Goal: Transaction & Acquisition: Purchase product/service

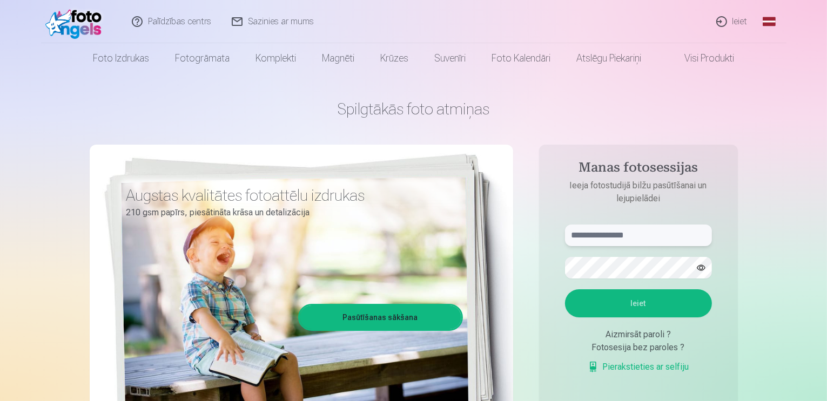
click at [663, 235] on input "text" at bounding box center [638, 236] width 147 height 22
type input "**********"
click at [565, 289] on button "Ieiet" at bounding box center [638, 303] width 147 height 28
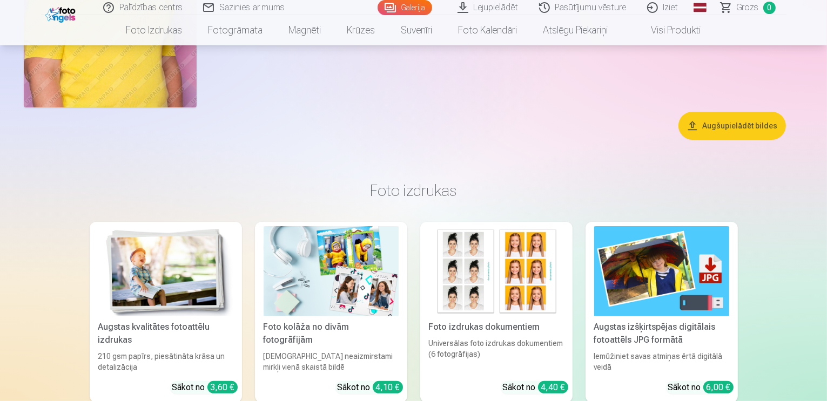
scroll to position [270, 0]
click at [745, 140] on button "Augšupielādēt bildes" at bounding box center [731, 126] width 107 height 28
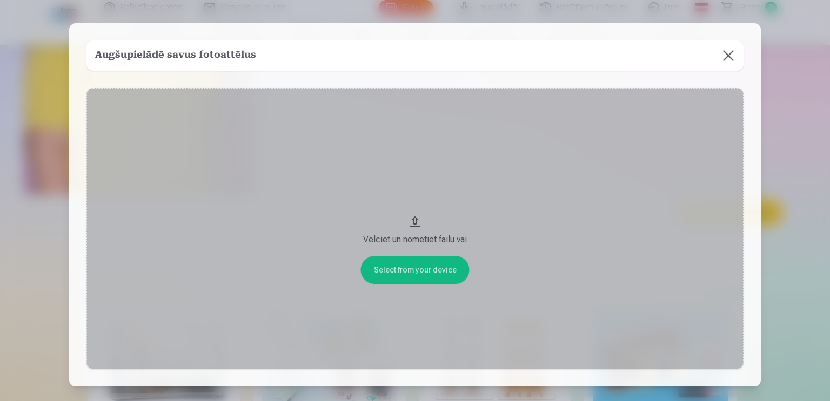
click at [726, 54] on button at bounding box center [728, 56] width 30 height 30
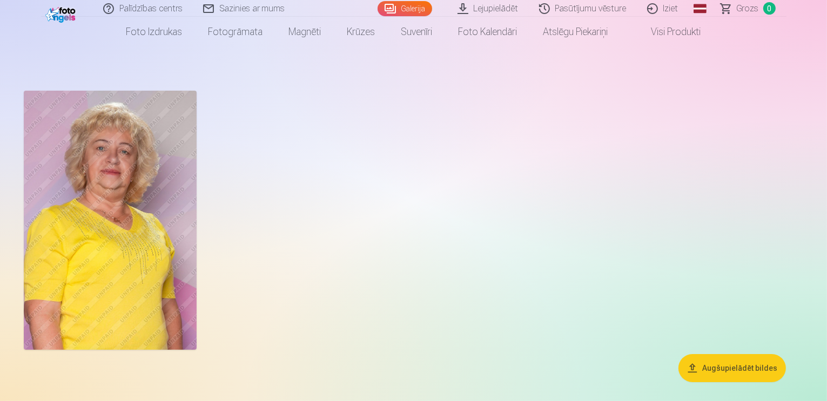
scroll to position [19, 0]
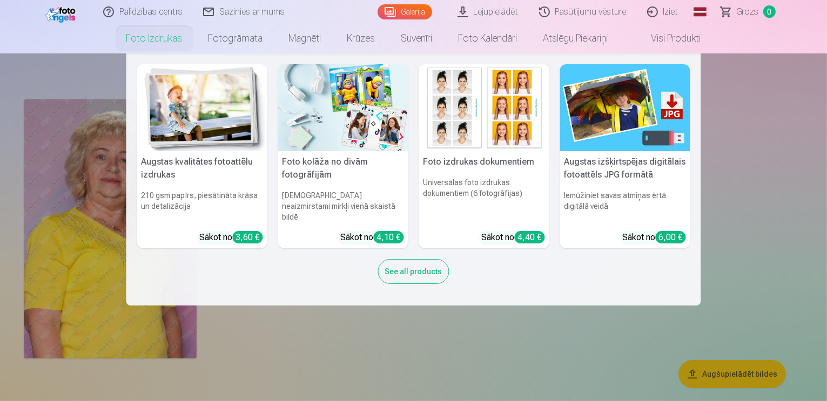
click at [762, 213] on nav "Augstas kvalitātes fotoattēlu izdrukas 210 gsm papīrs, piesātināta krāsa un det…" at bounding box center [413, 179] width 827 height 252
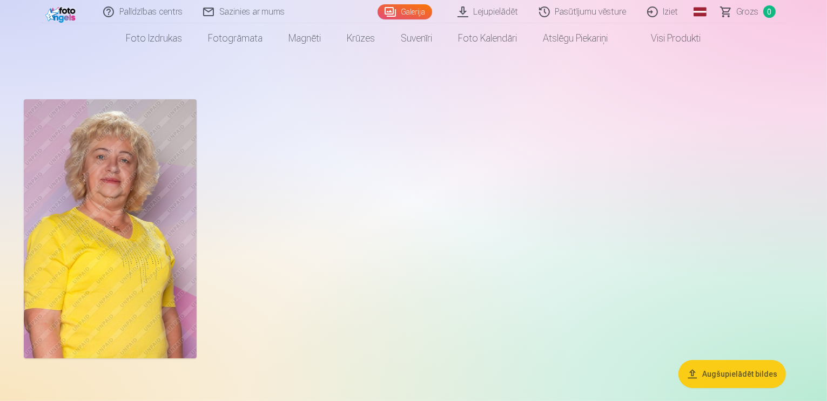
click at [113, 173] on img at bounding box center [110, 228] width 173 height 259
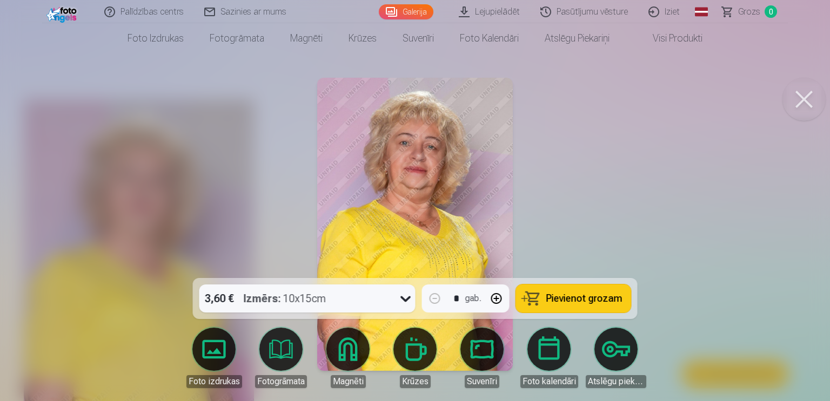
click at [808, 93] on button at bounding box center [803, 99] width 43 height 43
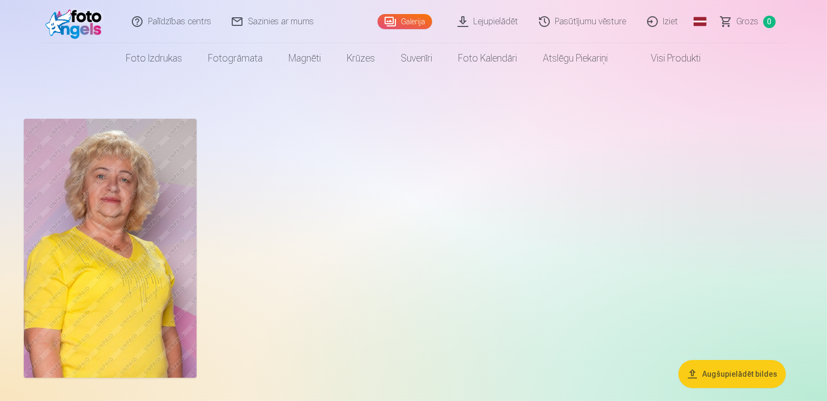
click at [414, 19] on link "Galerija" at bounding box center [405, 21] width 55 height 15
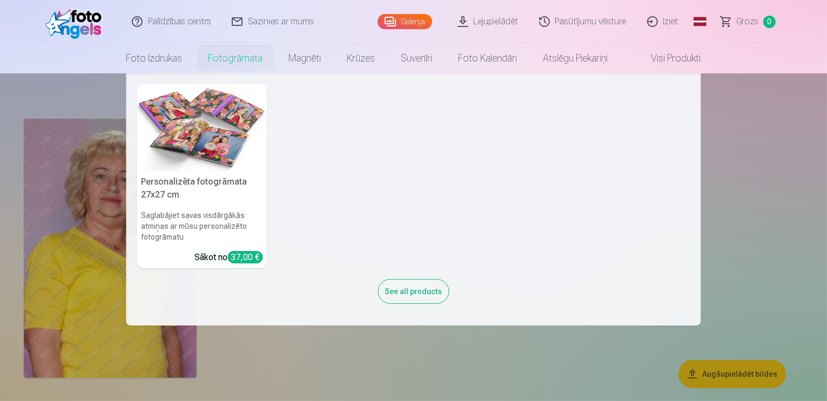
click at [746, 197] on nav "Personalizēta fotogrāmata 27x27 cm Saglabājiet savas visdārgākās atmiņas ar mūs…" at bounding box center [413, 199] width 827 height 252
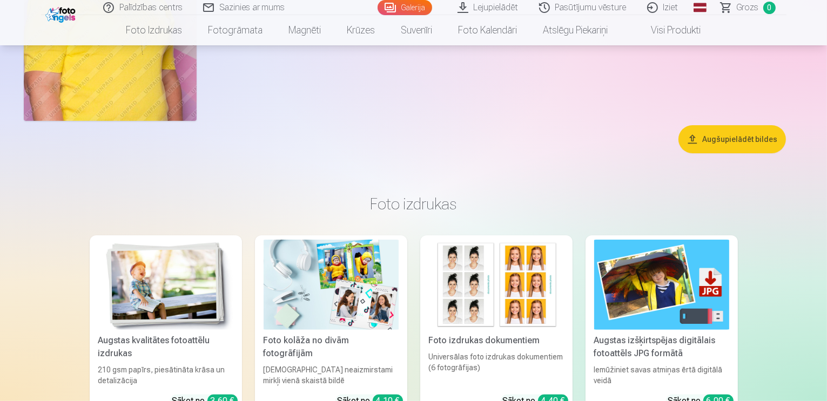
scroll to position [239, 0]
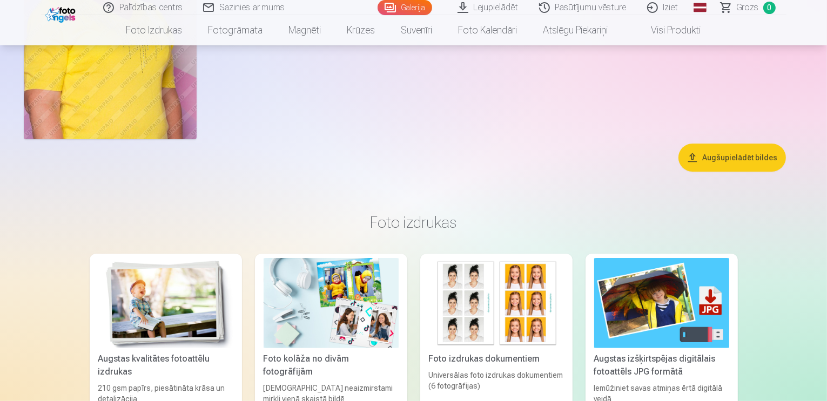
click at [727, 172] on button "Augšupielādēt bildes" at bounding box center [731, 158] width 107 height 28
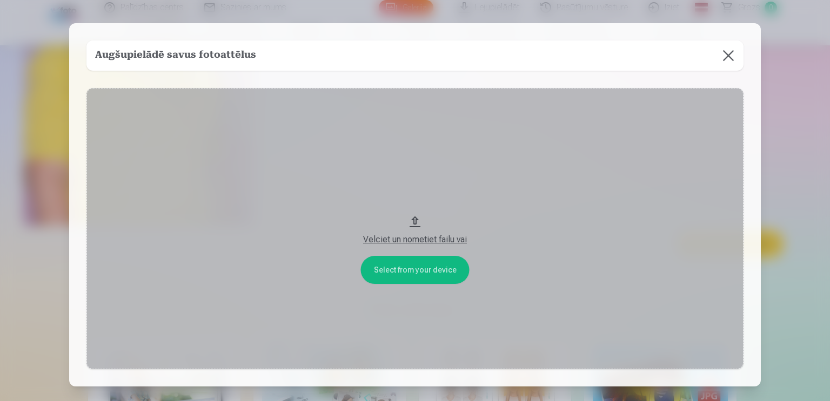
click at [411, 269] on button "Velciet un nometiet failu vai" at bounding box center [414, 228] width 657 height 281
click at [442, 237] on div "Velciet un nometiet failu vai" at bounding box center [414, 239] width 635 height 13
click at [730, 60] on button at bounding box center [728, 56] width 30 height 30
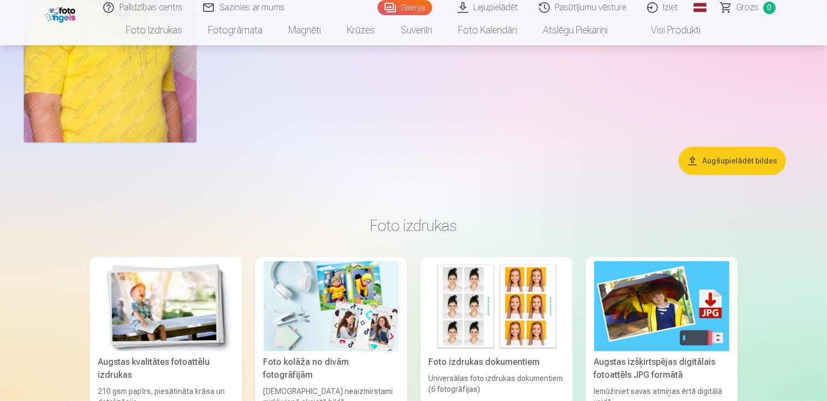
scroll to position [233, 0]
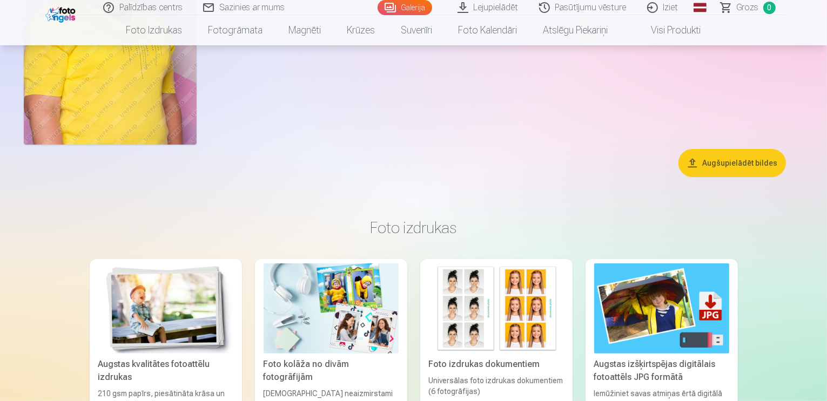
click at [590, 4] on link "Pasūtījumu vēsture" at bounding box center [583, 7] width 108 height 15
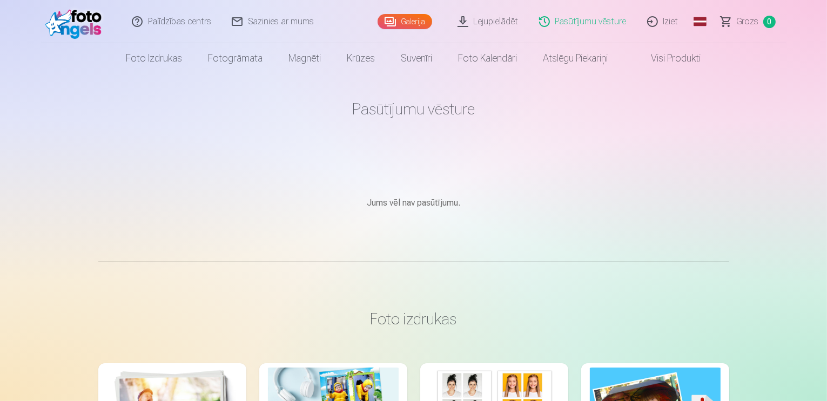
click at [668, 58] on link "Visi produkti" at bounding box center [667, 58] width 93 height 30
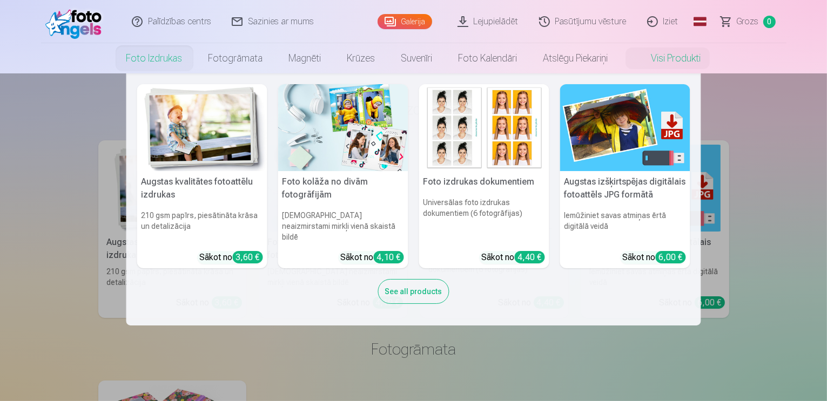
click at [141, 55] on link "Foto izdrukas" at bounding box center [154, 58] width 82 height 30
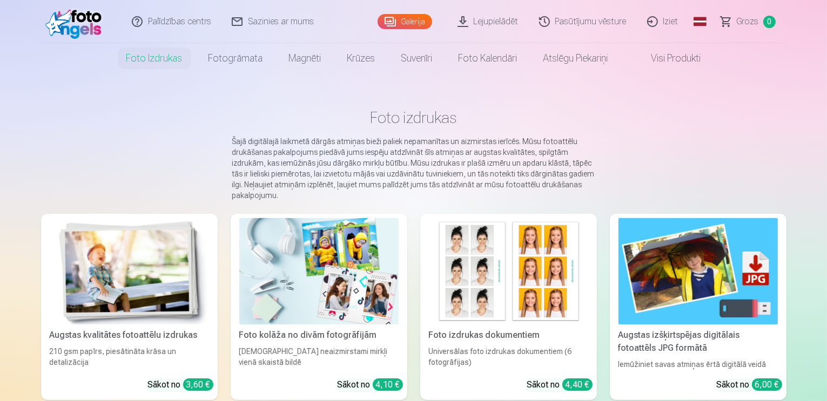
click at [668, 57] on link "Visi produkti" at bounding box center [667, 58] width 93 height 30
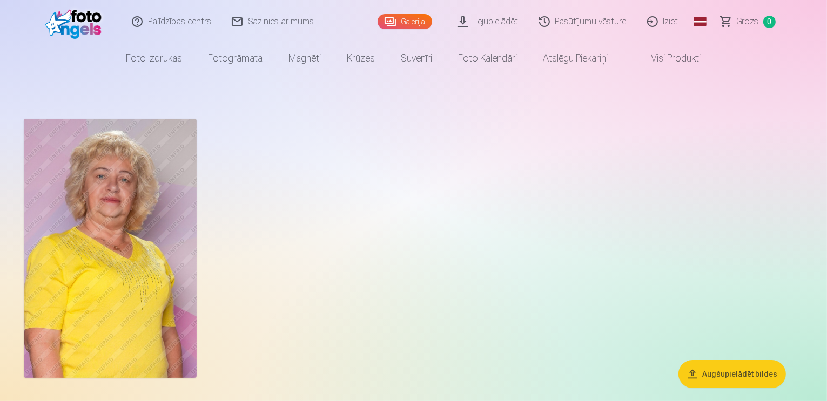
click at [409, 21] on link "Galerija" at bounding box center [405, 21] width 55 height 15
click at [268, 23] on link "Sazinies ar mums" at bounding box center [273, 21] width 103 height 43
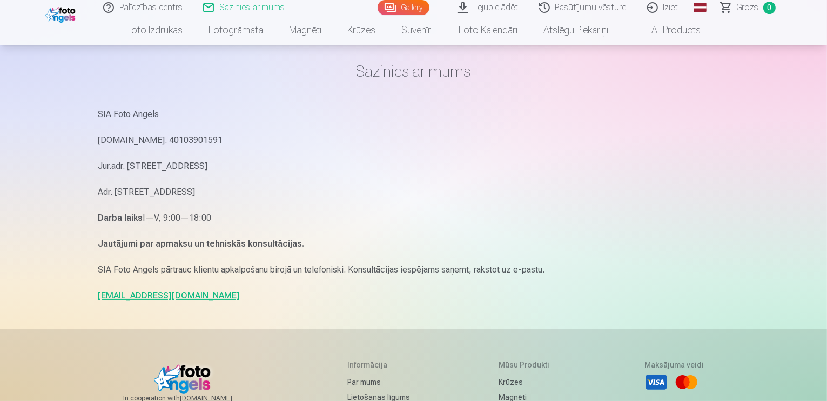
scroll to position [51, 0]
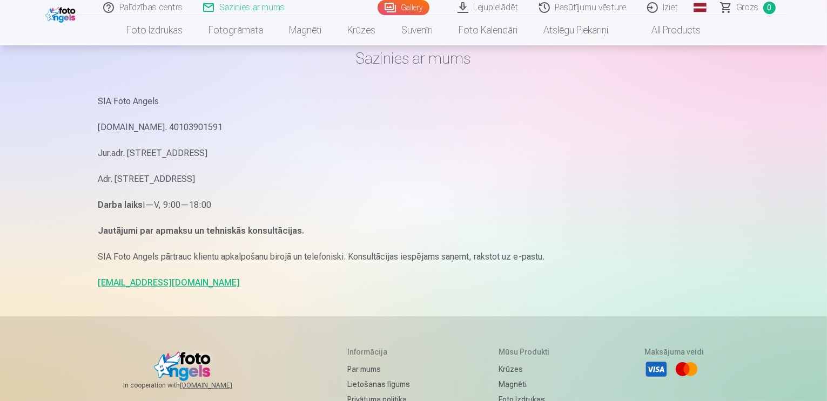
click at [151, 280] on link "info@fotoangels.lv" at bounding box center [169, 283] width 142 height 10
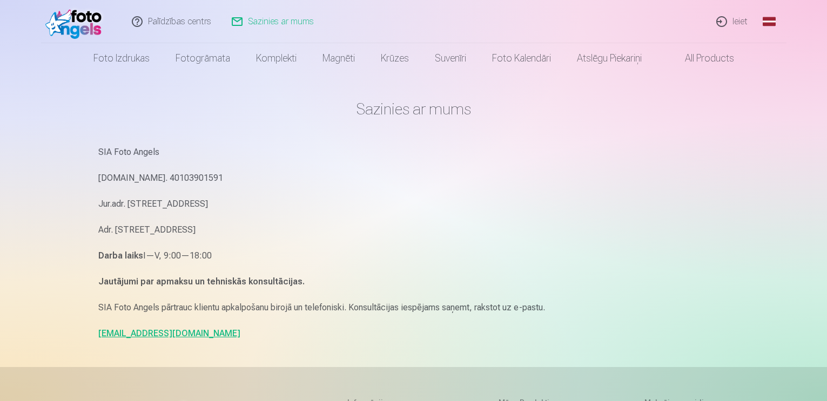
scroll to position [51, 0]
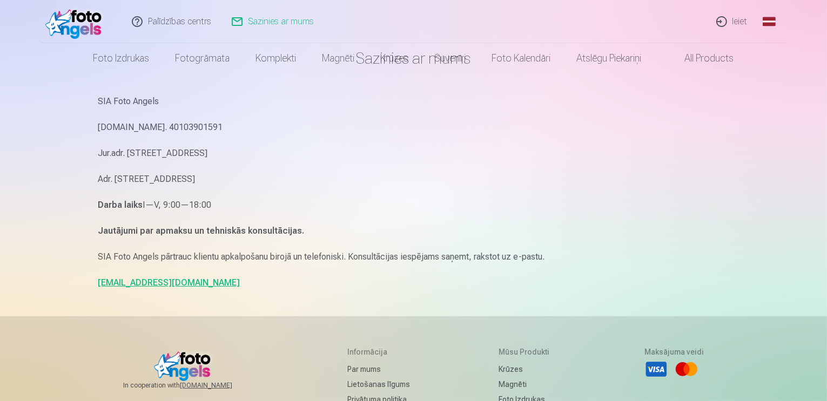
click at [699, 63] on link "All products" at bounding box center [701, 58] width 92 height 30
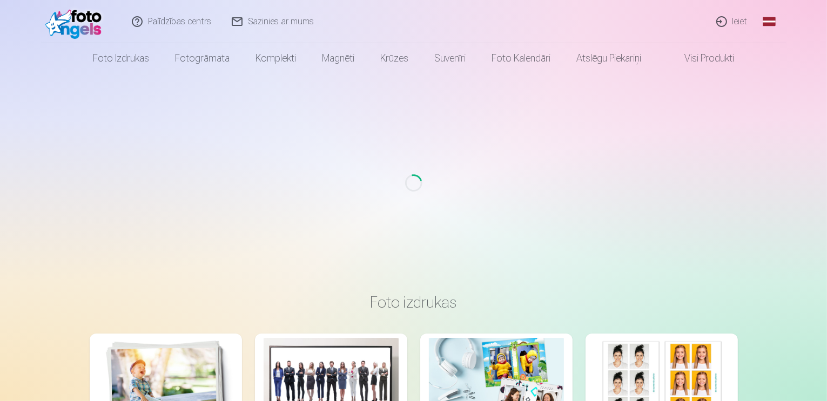
scroll to position [19, 0]
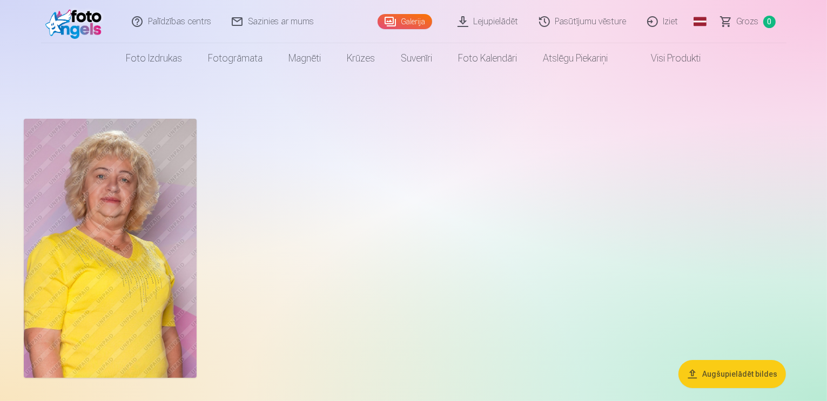
click at [400, 18] on link "Galerija" at bounding box center [405, 21] width 55 height 15
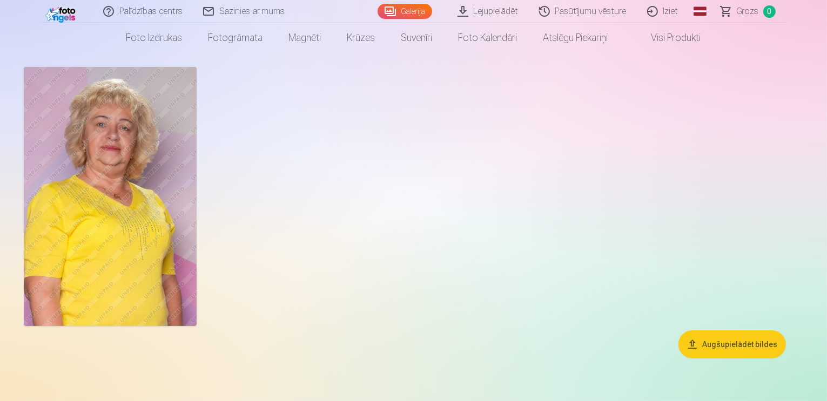
scroll to position [19, 0]
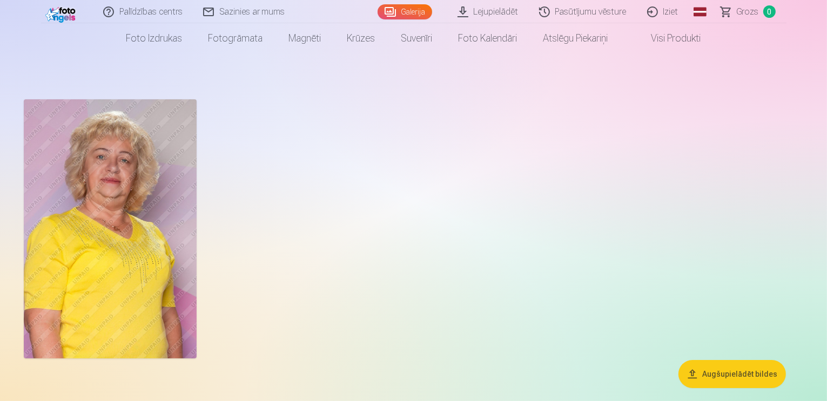
click at [690, 36] on link "Visi produkti" at bounding box center [667, 38] width 93 height 30
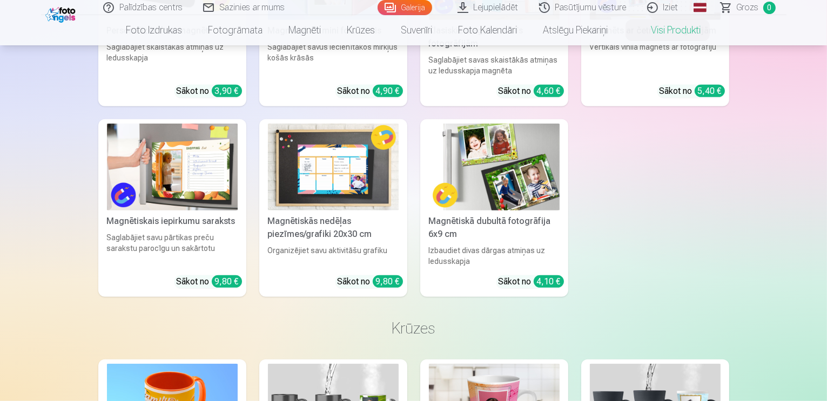
scroll to position [675, 0]
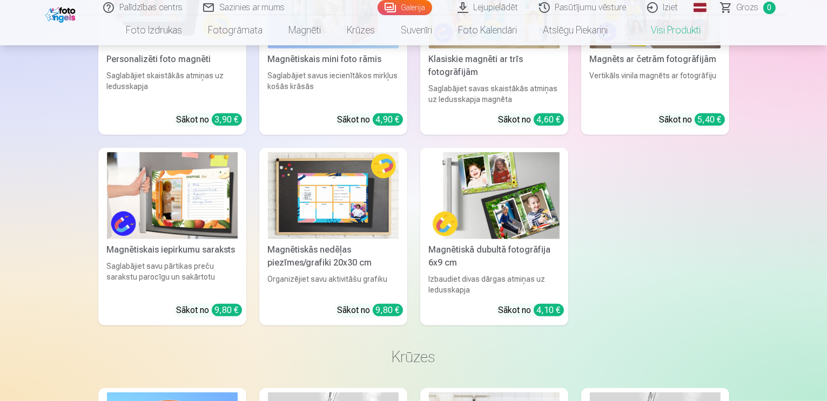
click at [516, 182] on img at bounding box center [494, 195] width 131 height 87
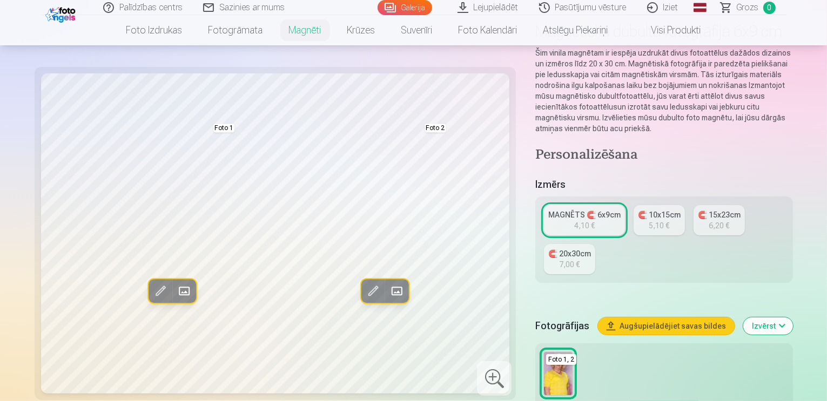
scroll to position [106, 0]
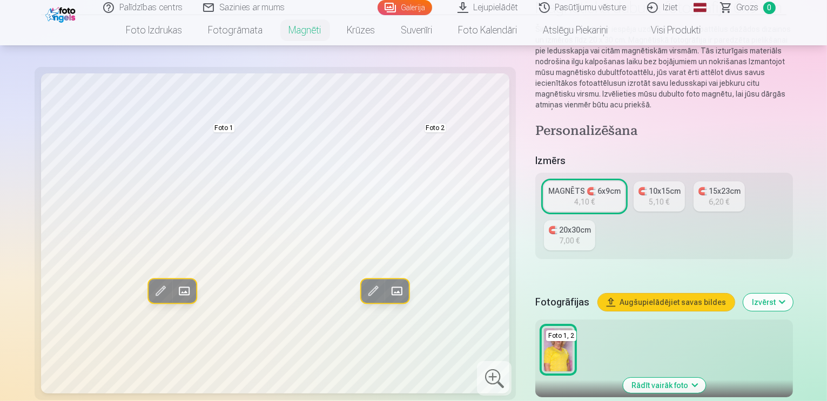
click at [693, 378] on button "Rādīt vairāk foto" at bounding box center [664, 385] width 83 height 15
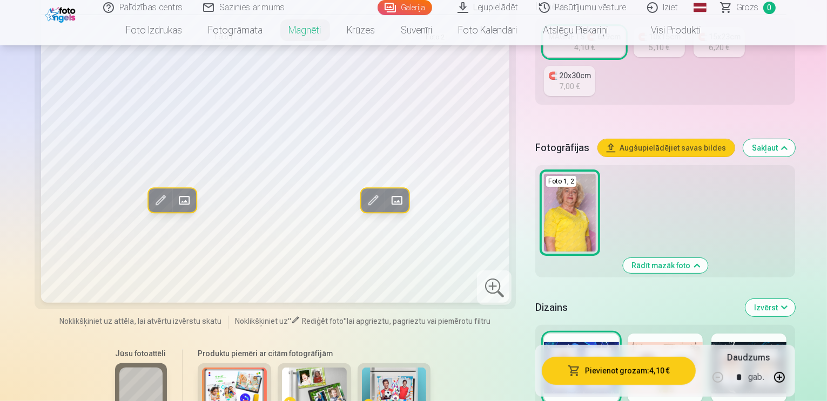
scroll to position [287, 0]
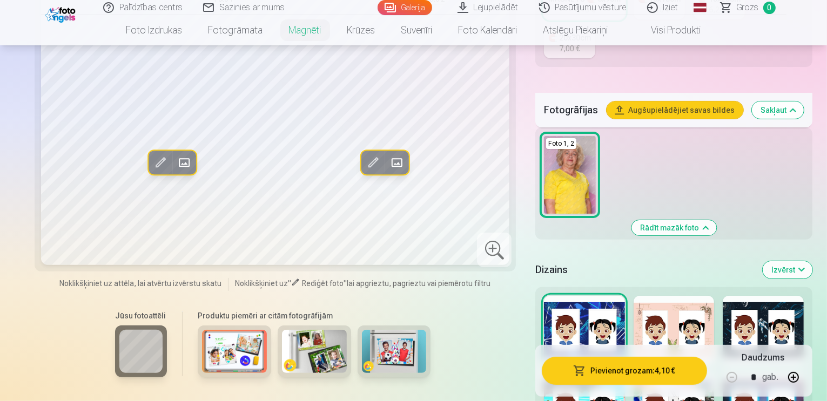
click at [282, 330] on img at bounding box center [314, 351] width 65 height 43
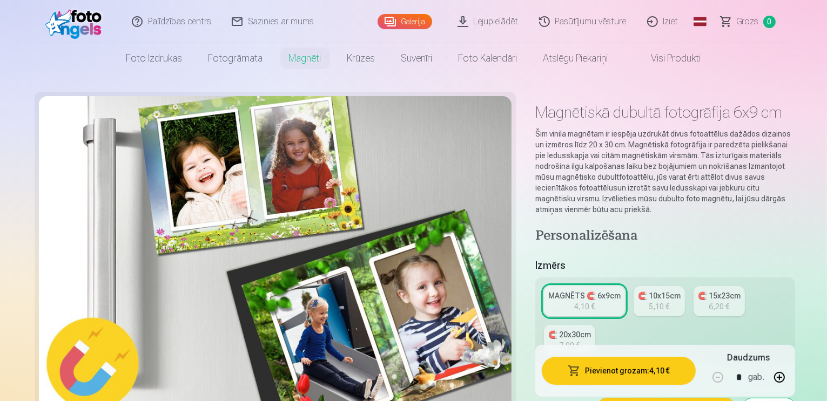
scroll to position [0, 0]
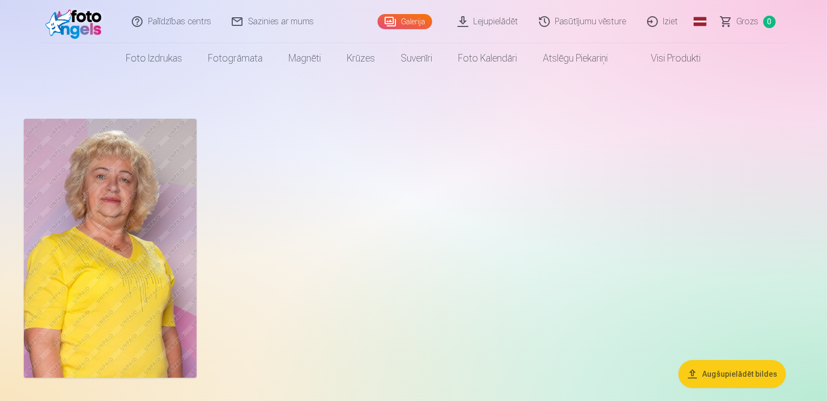
click at [672, 20] on link "Iziet" at bounding box center [663, 21] width 52 height 43
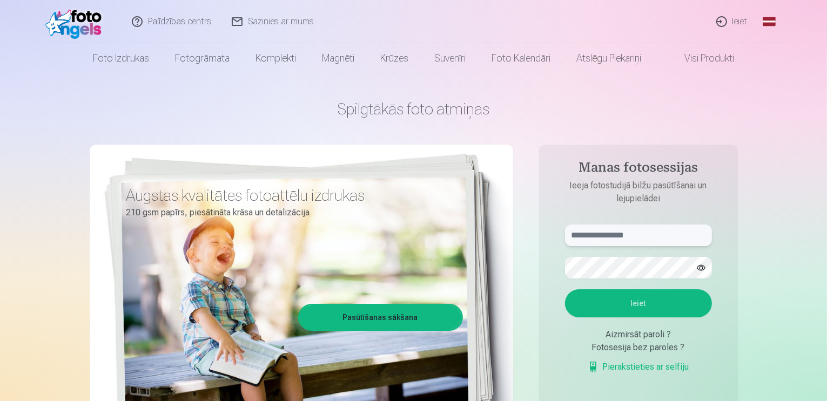
click at [602, 237] on input "text" at bounding box center [638, 236] width 147 height 22
type input "**********"
click at [565, 289] on button "Ieiet" at bounding box center [638, 303] width 147 height 28
